Goal: Information Seeking & Learning: Learn about a topic

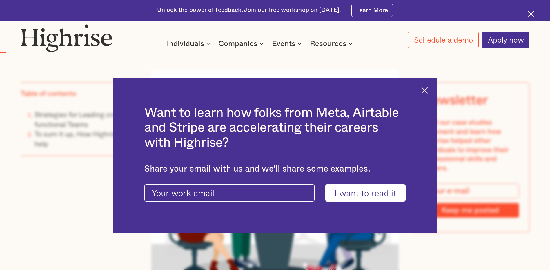
scroll to position [666, 0]
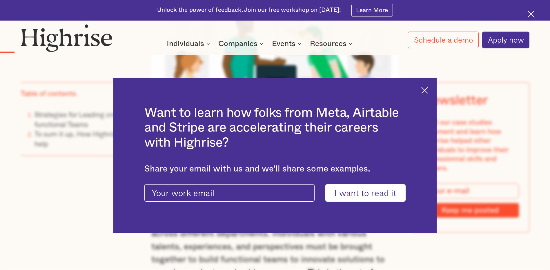
click at [428, 91] on img at bounding box center [424, 90] width 7 height 7
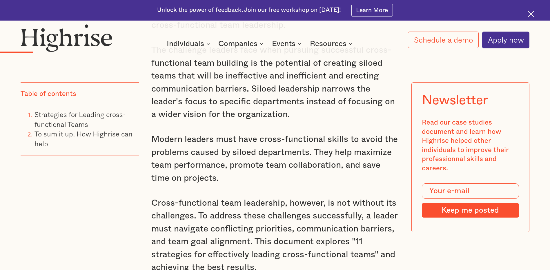
scroll to position [927, 0]
drag, startPoint x: 232, startPoint y: 158, endPoint x: 252, endPoint y: 159, distance: 20.0
click at [252, 159] on p "Modern leaders must have cross-functional skills to avoid the problems caused b…" at bounding box center [274, 158] width 247 height 52
drag, startPoint x: 254, startPoint y: 159, endPoint x: 232, endPoint y: 160, distance: 21.8
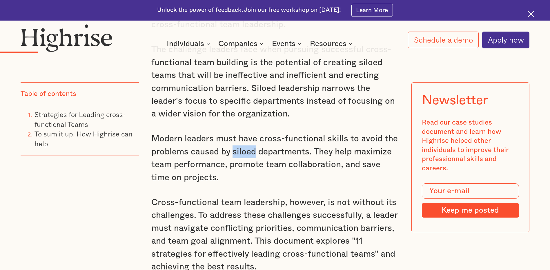
click at [232, 160] on p "Modern leaders must have cross-functional skills to avoid the problems caused b…" at bounding box center [274, 158] width 247 height 52
drag, startPoint x: 232, startPoint y: 160, endPoint x: 245, endPoint y: 161, distance: 12.5
copy p "siloed"
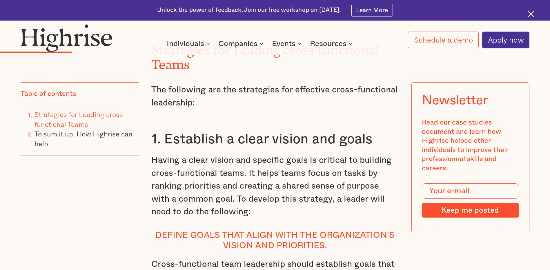
scroll to position [1304, 0]
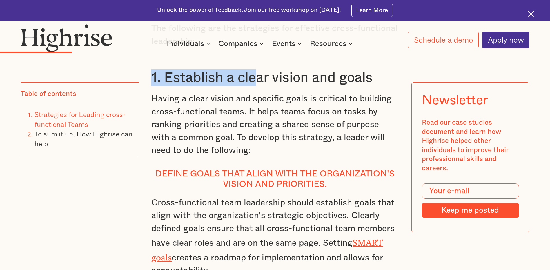
drag, startPoint x: 153, startPoint y: 90, endPoint x: 254, endPoint y: 93, distance: 100.9
click at [254, 86] on h3 "1. Establish a clear vision and goals" at bounding box center [274, 77] width 247 height 17
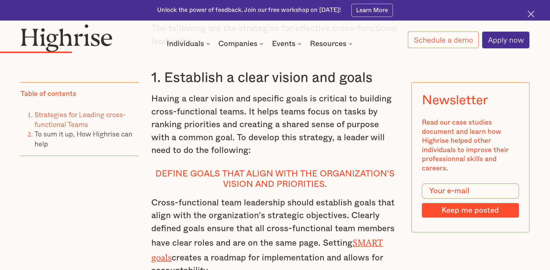
drag, startPoint x: 254, startPoint y: 93, endPoint x: 243, endPoint y: 128, distance: 36.2
click at [243, 128] on p "Having a clear vision and specific goals is critical to building cross-function…" at bounding box center [274, 124] width 247 height 64
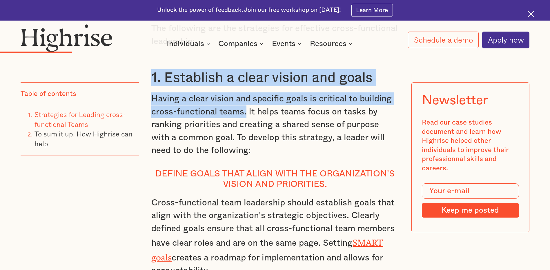
drag, startPoint x: 151, startPoint y: 90, endPoint x: 244, endPoint y: 123, distance: 98.5
click at [170, 116] on p "Having a clear vision and specific goals is critical to building cross-function…" at bounding box center [274, 124] width 247 height 64
drag, startPoint x: 151, startPoint y: 90, endPoint x: 244, endPoint y: 127, distance: 99.8
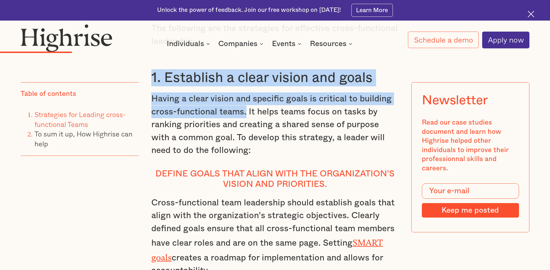
copy div "1. Establish a clear vision and goals Having a clear vision and specific goals …"
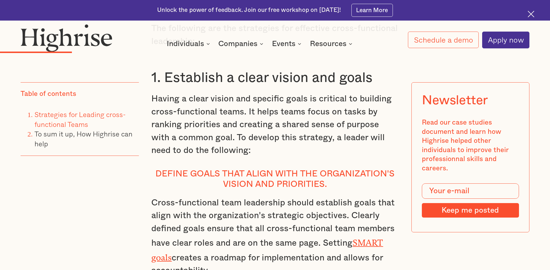
click at [57, 200] on div "Table of contents Strategies for Leading cross-functional Teams To sum it up, H…" at bounding box center [80, 169] width 118 height 172
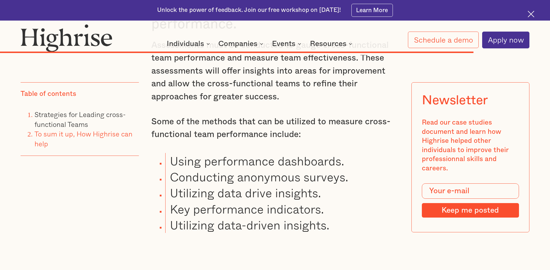
scroll to position [5750, 0]
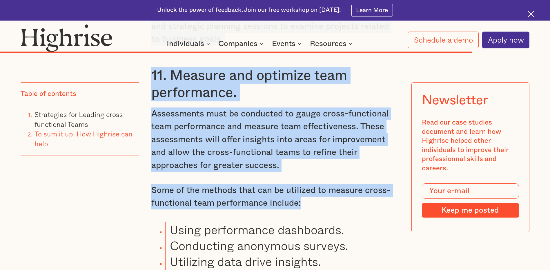
drag, startPoint x: 152, startPoint y: 179, endPoint x: 341, endPoint y: 167, distance: 189.6
copy div "1. Establish a clear vision and goals Having a clear vision and specific goals …"
click at [100, 214] on div "Table of contents Strategies for Leading cross-functional Teams To sum it up, H…" at bounding box center [80, 169] width 118 height 172
